Goal: Task Accomplishment & Management: Manage account settings

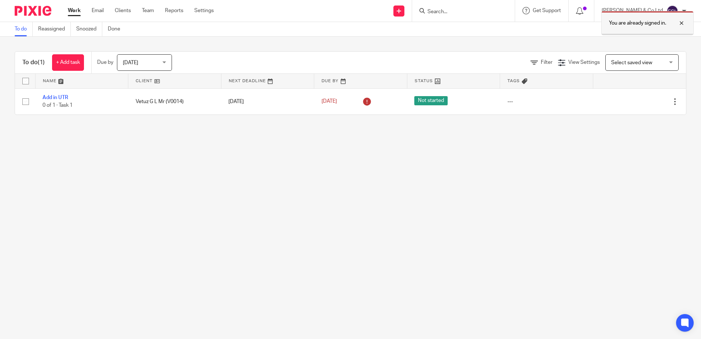
click at [681, 22] on div at bounding box center [676, 23] width 20 height 9
click at [476, 10] on input "Search" at bounding box center [460, 12] width 66 height 7
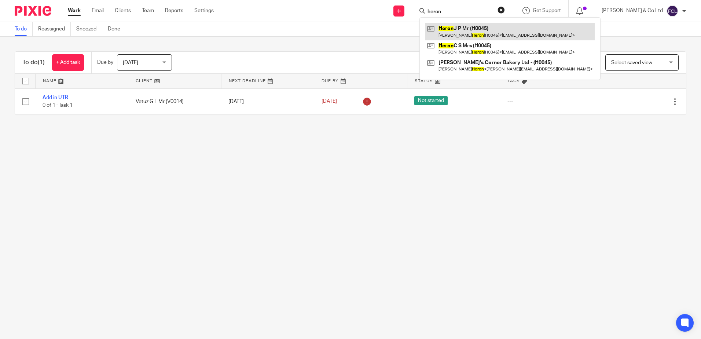
type input "heron"
click at [483, 32] on link at bounding box center [509, 31] width 169 height 17
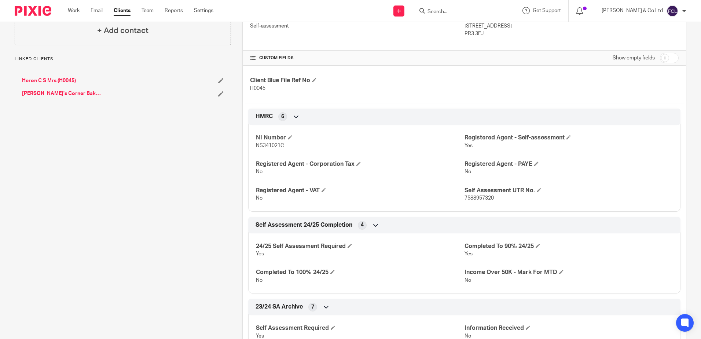
scroll to position [183, 0]
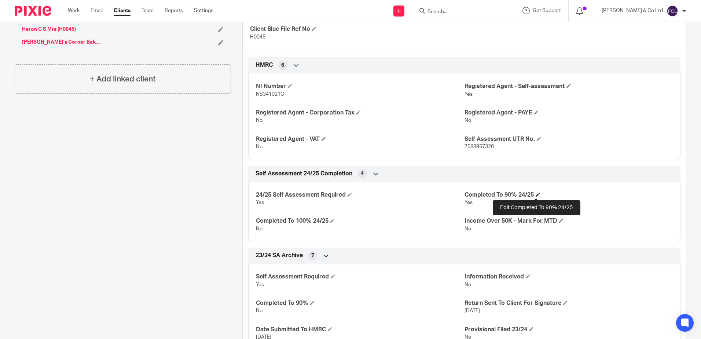
click at [535, 194] on span at bounding box center [537, 194] width 4 height 4
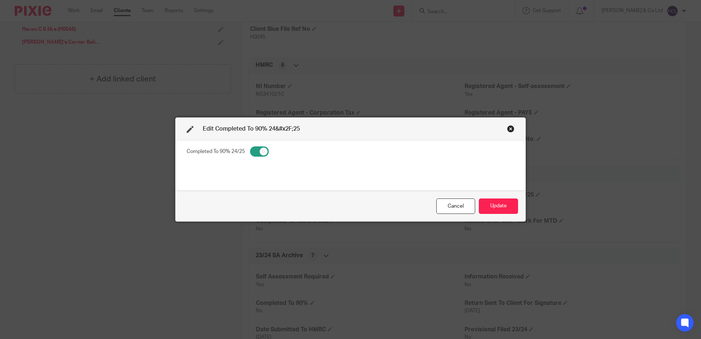
click at [255, 151] on input "checkbox" at bounding box center [259, 151] width 19 height 10
checkbox input "false"
click at [494, 204] on button "Update" at bounding box center [498, 206] width 39 height 16
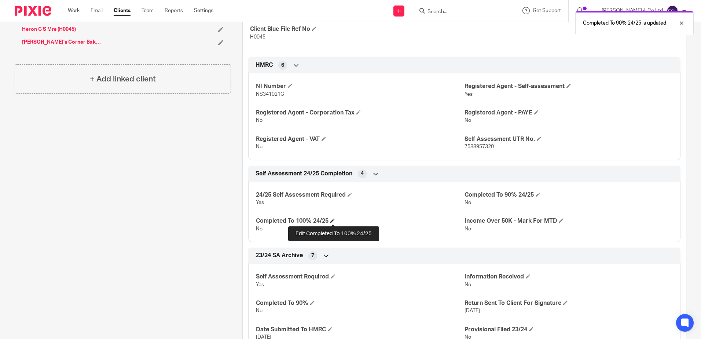
click at [335, 220] on span at bounding box center [332, 220] width 4 height 4
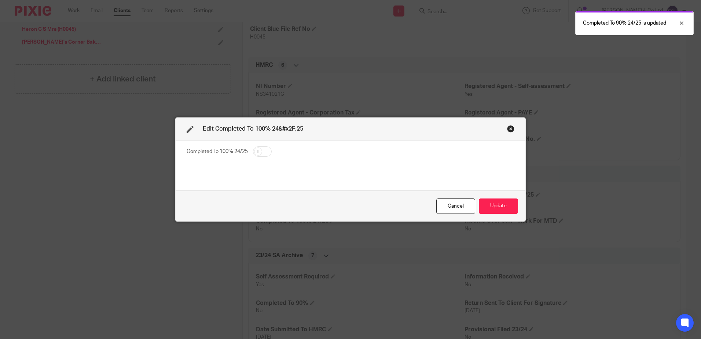
click at [261, 154] on input "checkbox" at bounding box center [262, 151] width 19 height 10
checkbox input "true"
click at [507, 205] on button "Update" at bounding box center [498, 206] width 39 height 16
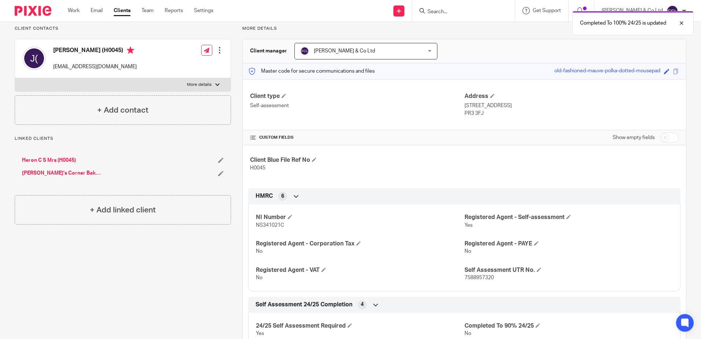
scroll to position [0, 0]
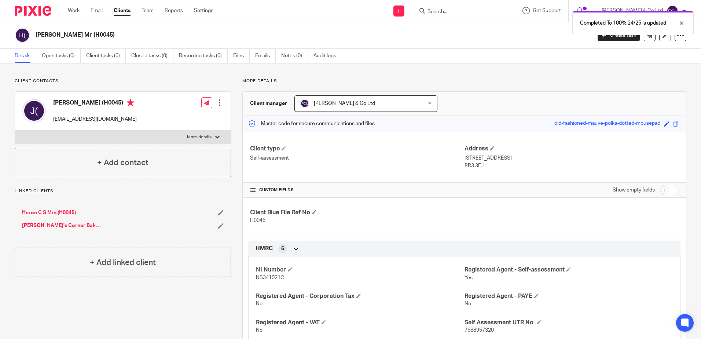
click at [474, 13] on div "Completed To 100% 24/25 is updated" at bounding box center [521, 21] width 343 height 28
click at [455, 11] on div "Completed To 100% 24/25 is updated" at bounding box center [521, 21] width 343 height 28
click at [464, 12] on div "Completed To 100% 24/25 is updated" at bounding box center [521, 21] width 343 height 28
click at [504, 8] on form at bounding box center [466, 10] width 78 height 9
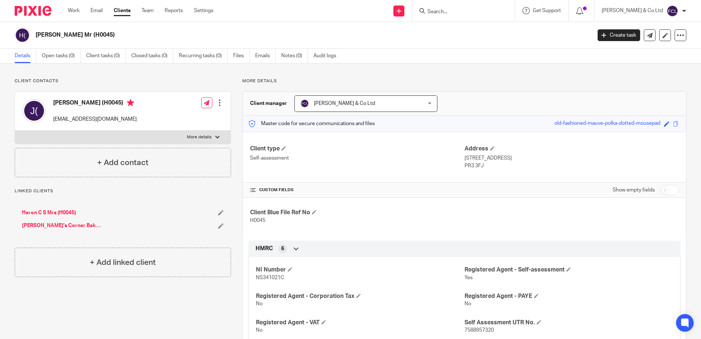
click at [493, 12] on input "Search" at bounding box center [460, 12] width 66 height 7
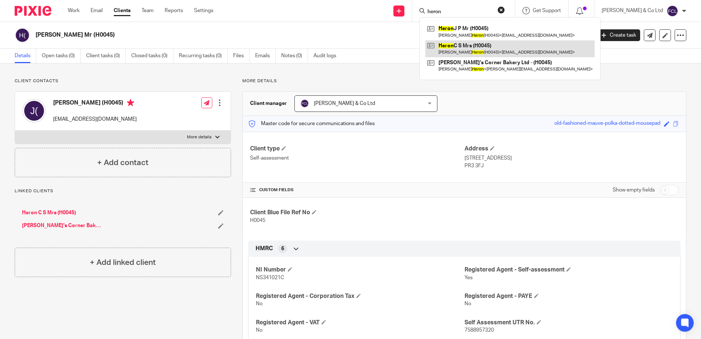
type input "heron"
click at [509, 43] on link at bounding box center [509, 48] width 169 height 17
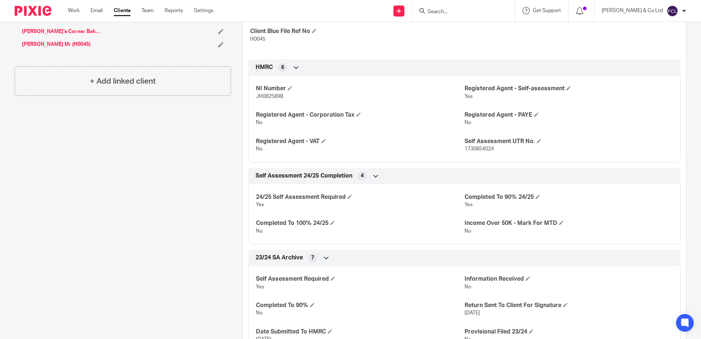
scroll to position [183, 0]
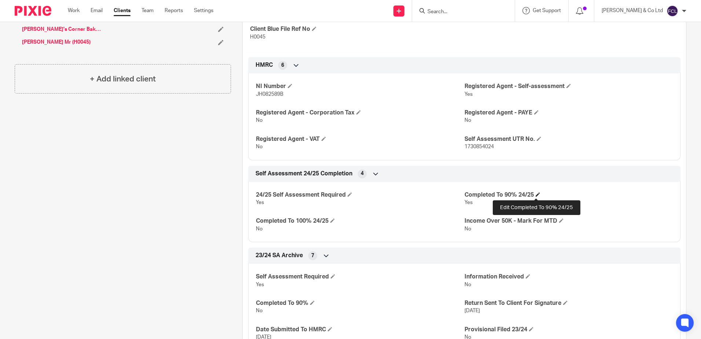
click at [538, 195] on span at bounding box center [537, 194] width 4 height 4
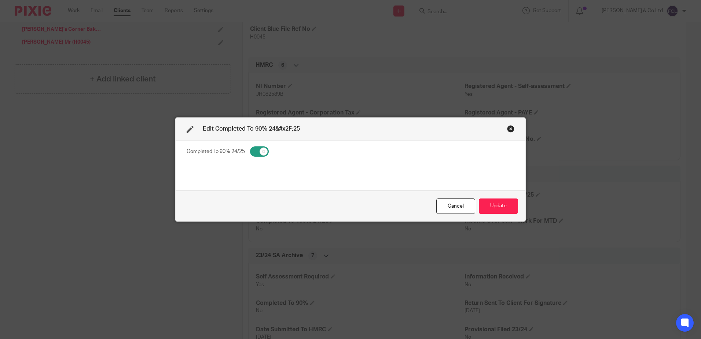
click at [251, 151] on input "checkbox" at bounding box center [259, 151] width 19 height 10
checkbox input "false"
drag, startPoint x: 504, startPoint y: 209, endPoint x: 499, endPoint y: 207, distance: 4.8
click at [504, 209] on button "Update" at bounding box center [498, 206] width 39 height 16
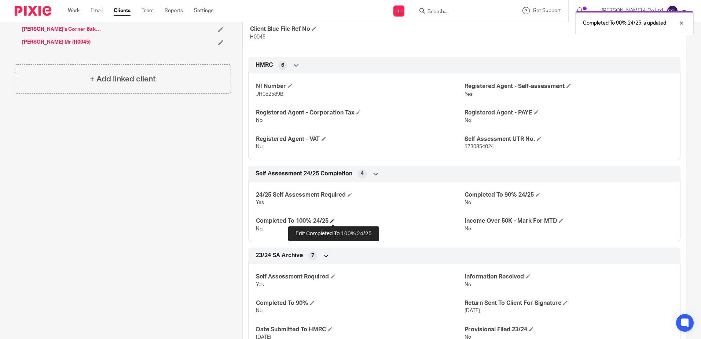
click at [331, 218] on span at bounding box center [332, 220] width 4 height 4
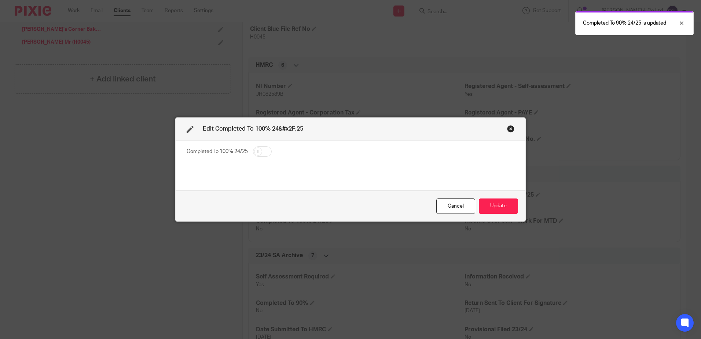
click at [261, 152] on input "checkbox" at bounding box center [262, 151] width 19 height 10
checkbox input "true"
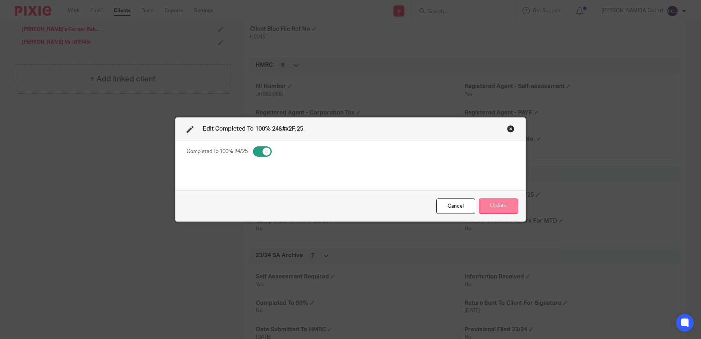
click at [504, 207] on button "Update" at bounding box center [498, 206] width 39 height 16
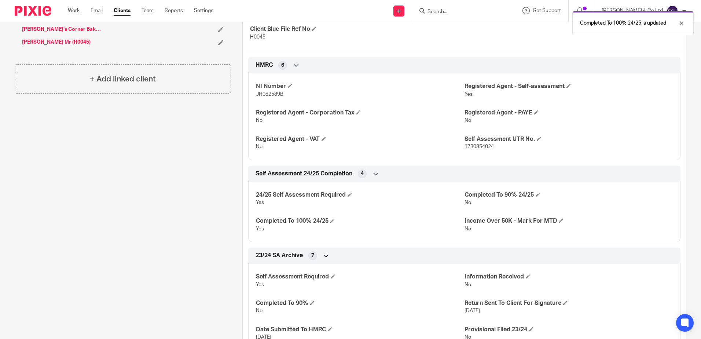
click at [195, 195] on div "Client contacts Christina Heron (H0045) tinasbakery@icloud.com Edit contact Cre…" at bounding box center [117, 231] width 228 height 673
click at [192, 162] on div "Client contacts Christina Heron (H0045) tinasbakery@icloud.com Edit contact Cre…" at bounding box center [117, 231] width 228 height 673
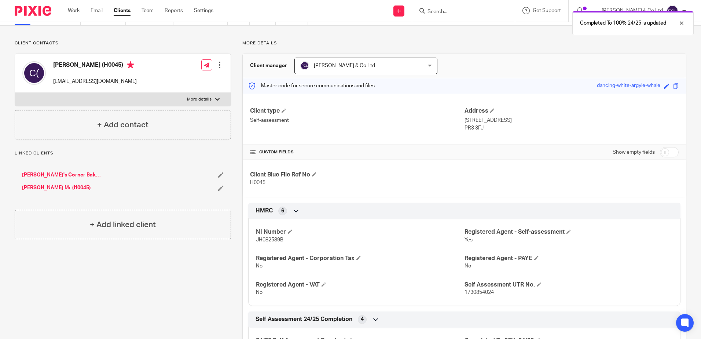
scroll to position [37, 0]
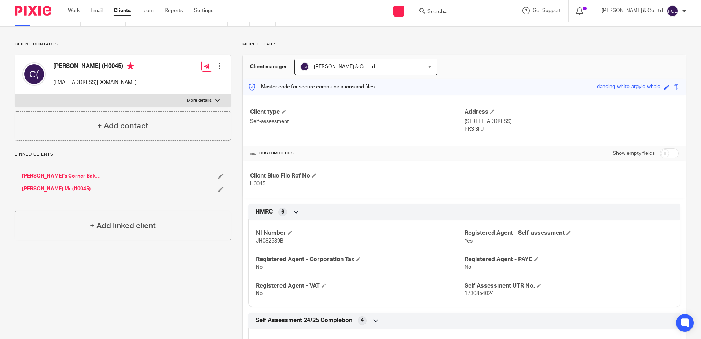
click at [467, 13] on div "Completed To 100% 24/25 is updated" at bounding box center [521, 21] width 343 height 28
click at [470, 10] on input "Search" at bounding box center [460, 12] width 66 height 7
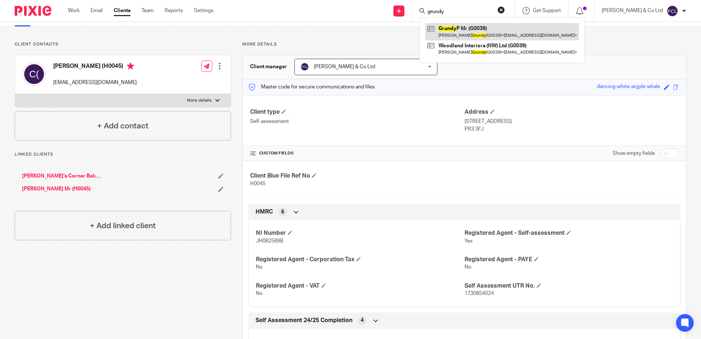
type input "grundy"
click at [539, 29] on link at bounding box center [502, 31] width 154 height 17
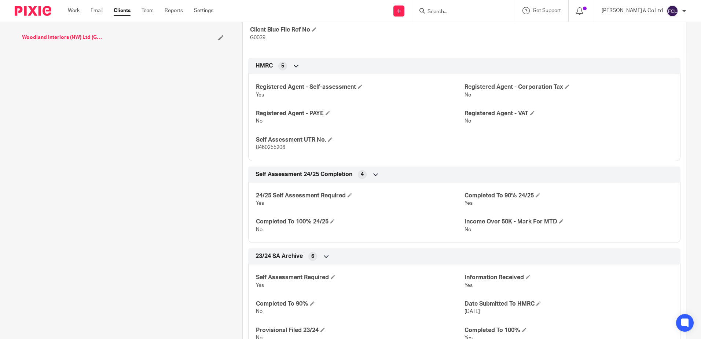
scroll to position [183, 0]
click at [533, 193] on h4 "Completed To 90% 24/25" at bounding box center [568, 195] width 208 height 8
click at [536, 194] on span at bounding box center [537, 194] width 4 height 4
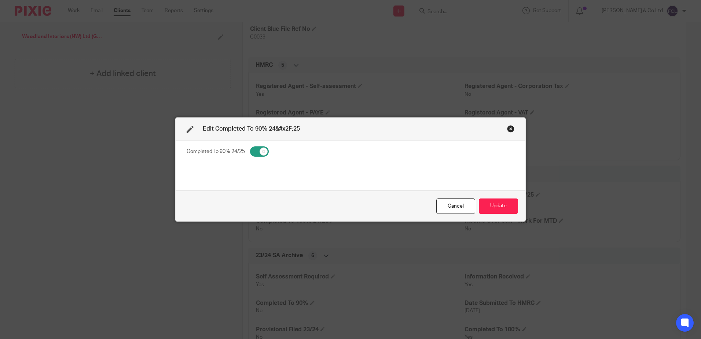
drag, startPoint x: 253, startPoint y: 152, endPoint x: 293, endPoint y: 163, distance: 41.9
click at [254, 152] on input "checkbox" at bounding box center [259, 151] width 19 height 10
checkbox input "false"
click at [484, 203] on button "Update" at bounding box center [498, 206] width 39 height 16
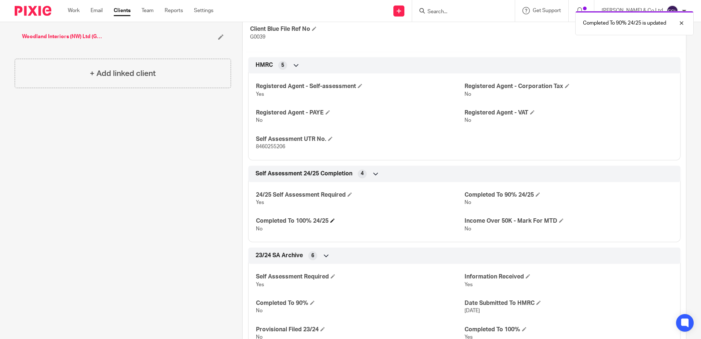
click at [336, 221] on h4 "Completed To 100% 24/25" at bounding box center [360, 221] width 208 height 8
click at [331, 220] on h4 "Completed To 100% 24/25" at bounding box center [360, 221] width 208 height 8
click at [333, 221] on span at bounding box center [332, 220] width 4 height 4
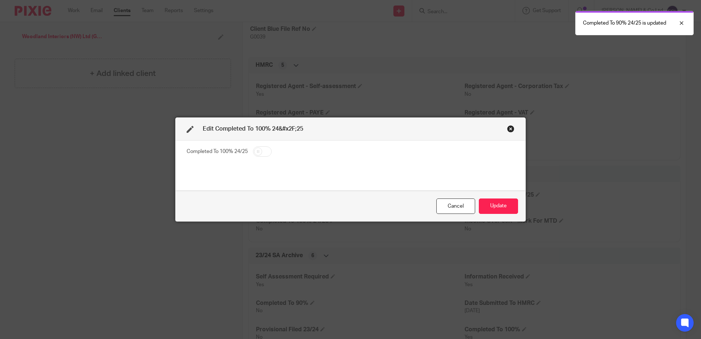
click at [261, 155] on input "checkbox" at bounding box center [262, 151] width 19 height 10
checkbox input "true"
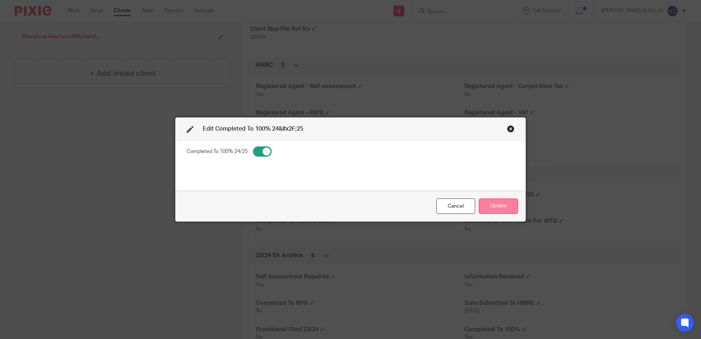
click at [493, 207] on button "Update" at bounding box center [498, 206] width 39 height 16
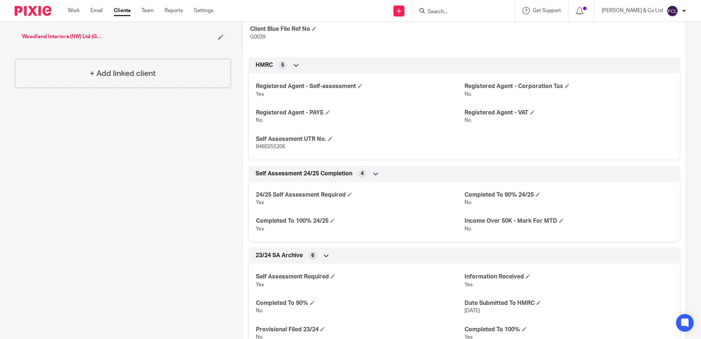
click at [477, 14] on input "Search" at bounding box center [460, 12] width 66 height 7
type input "oke"
